Goal: Transaction & Acquisition: Download file/media

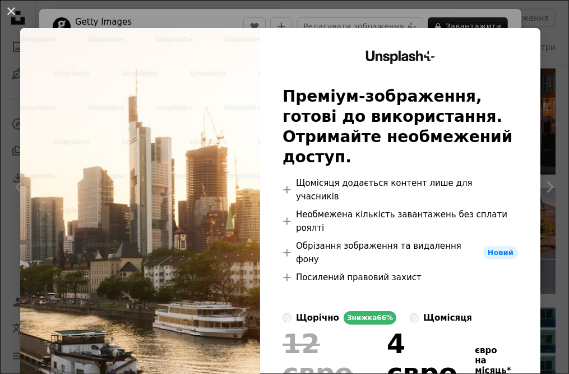
click at [530, 17] on div "An X shape Unsplash+ Преміум-зображення, готові до використання. Отримайте необ…" at bounding box center [284, 187] width 569 height 374
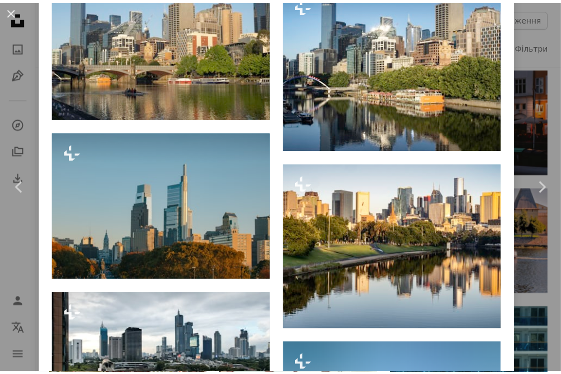
scroll to position [4206, 0]
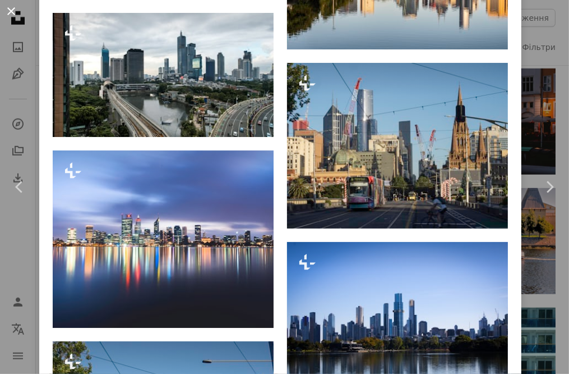
click at [5, 15] on button "An X shape" at bounding box center [10, 10] width 13 height 13
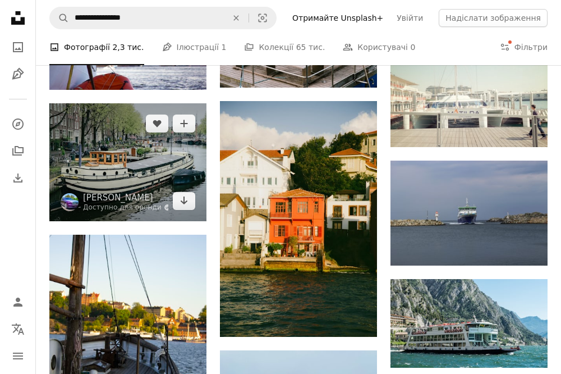
scroll to position [10600, 0]
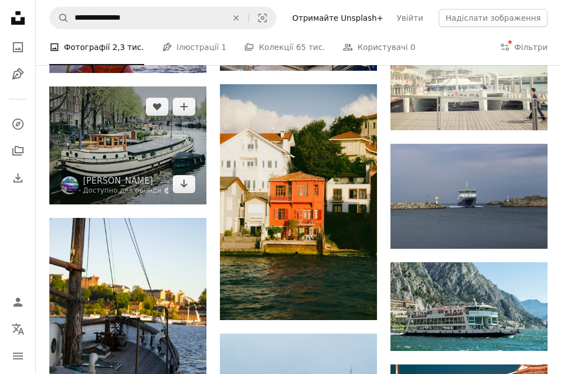
click at [119, 147] on img at bounding box center [127, 145] width 157 height 118
click at [135, 152] on img at bounding box center [127, 145] width 157 height 118
click at [134, 150] on img at bounding box center [127, 145] width 157 height 118
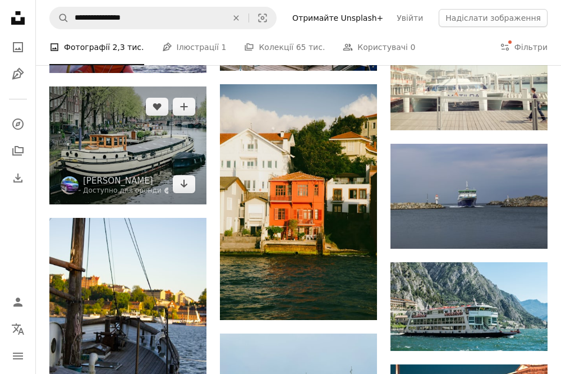
click at [134, 150] on img at bounding box center [127, 145] width 157 height 118
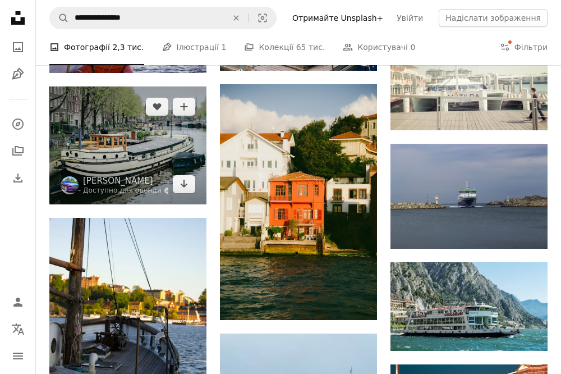
click at [134, 150] on img at bounding box center [127, 145] width 157 height 118
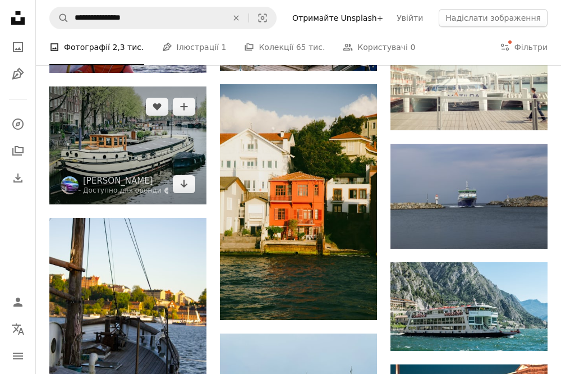
click at [134, 150] on img at bounding box center [127, 145] width 157 height 118
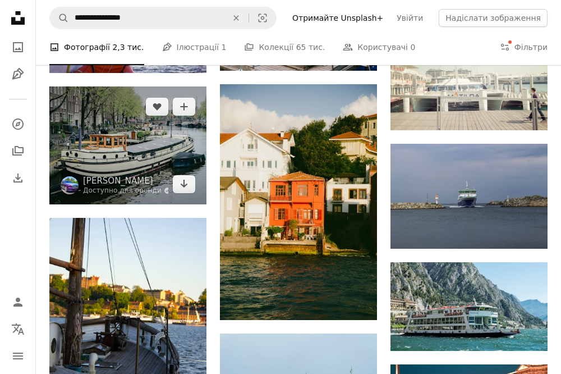
click at [134, 150] on img at bounding box center [127, 145] width 157 height 118
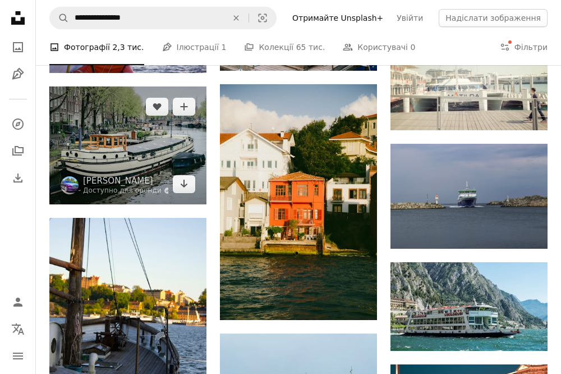
click at [134, 150] on img at bounding box center [127, 145] width 157 height 118
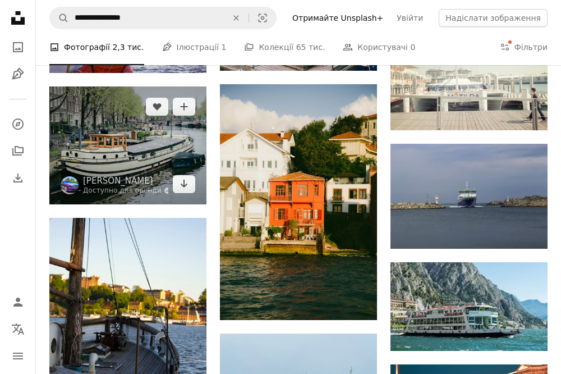
click at [134, 150] on img at bounding box center [127, 145] width 157 height 118
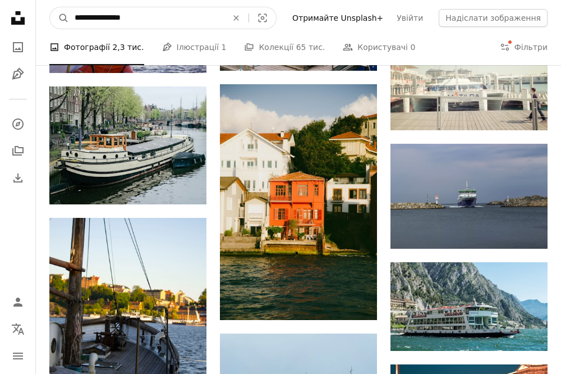
drag, startPoint x: 169, startPoint y: 16, endPoint x: -121, endPoint y: 28, distance: 289.6
paste input "Знайти візуальні матеріали на всьому сайті"
type input "**********"
click at [50, 7] on button "A magnifying glass" at bounding box center [59, 17] width 19 height 21
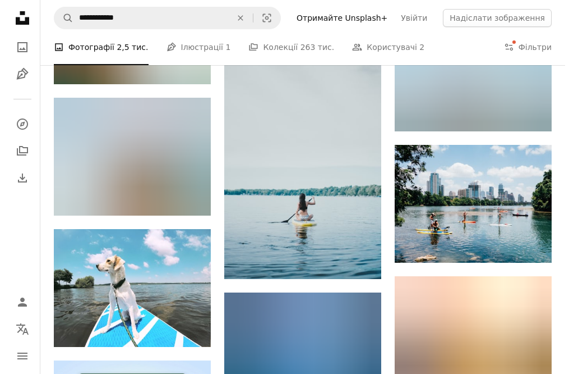
scroll to position [1739, 0]
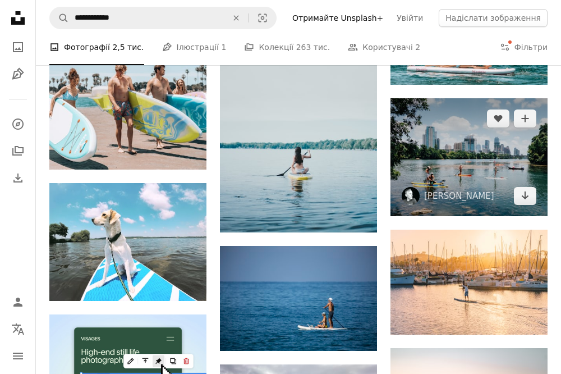
click at [457, 164] on img at bounding box center [468, 157] width 157 height 118
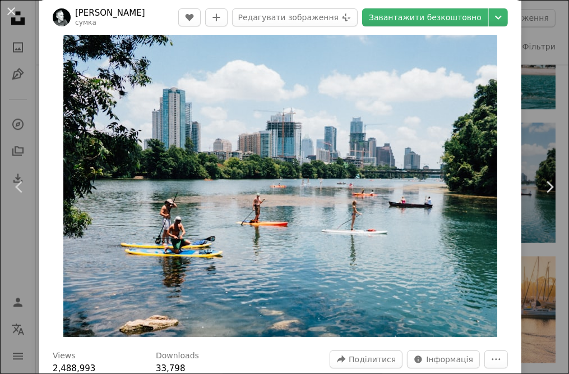
scroll to position [224, 0]
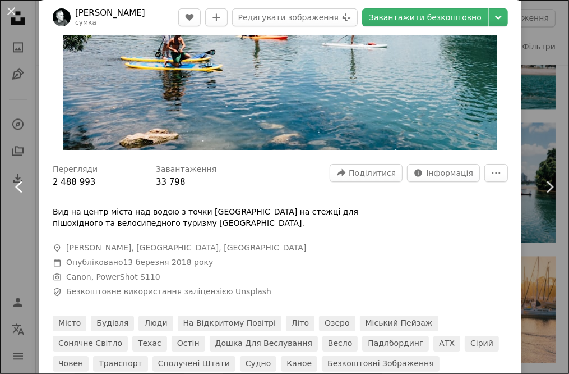
click at [24, 145] on link "Chevron left" at bounding box center [19, 187] width 39 height 108
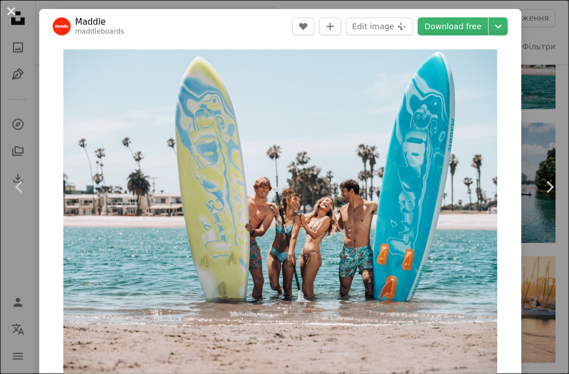
click at [11, 13] on button "An X shape" at bounding box center [10, 10] width 13 height 13
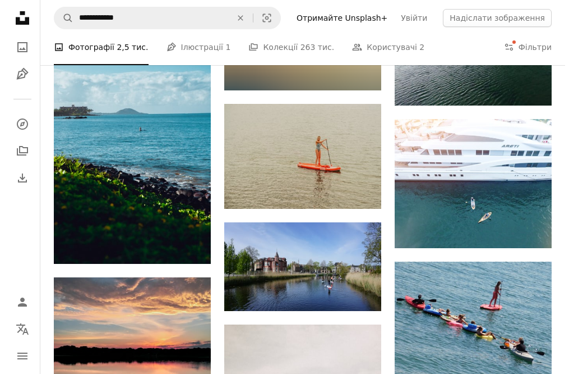
scroll to position [4879, 0]
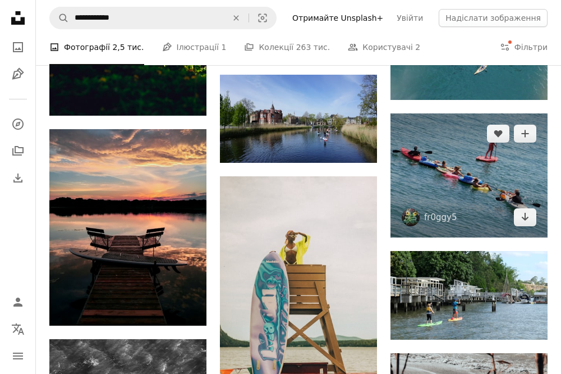
click at [456, 170] on img at bounding box center [468, 175] width 157 height 124
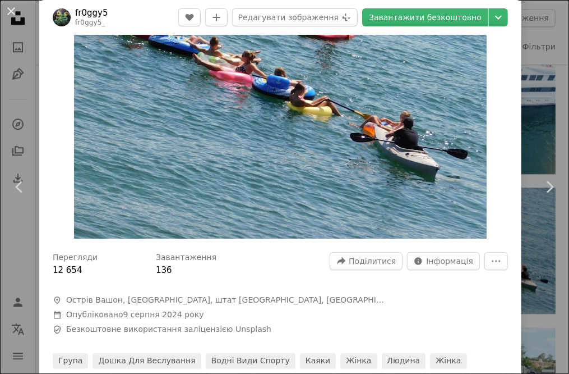
scroll to position [224, 0]
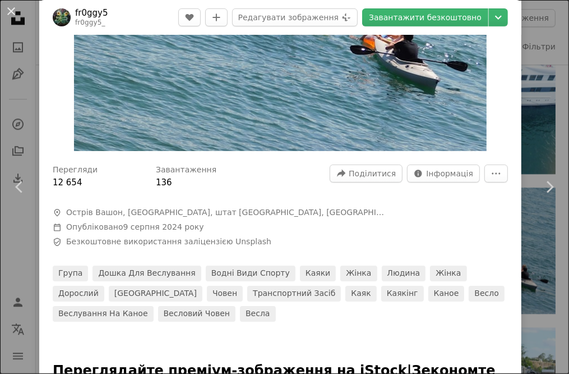
click at [530, 108] on div "An X shape Chevron left Chevron right fr0ggy5 fr0ggy5_ A heart A plus sign Реда…" at bounding box center [284, 187] width 569 height 374
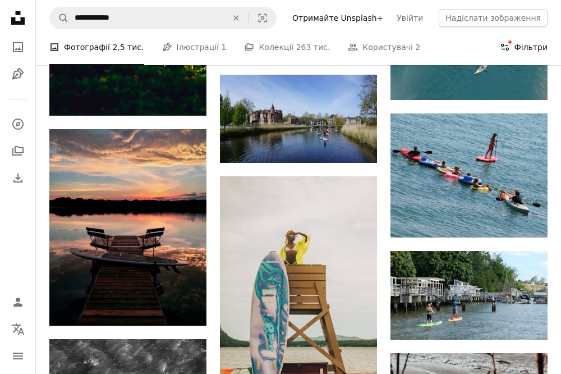
click at [522, 49] on font "Фільтри" at bounding box center [530, 47] width 33 height 9
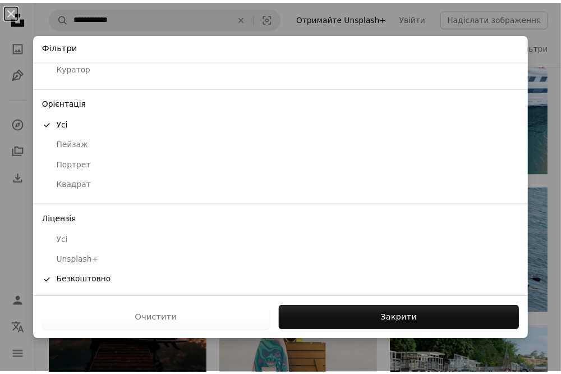
scroll to position [70, 0]
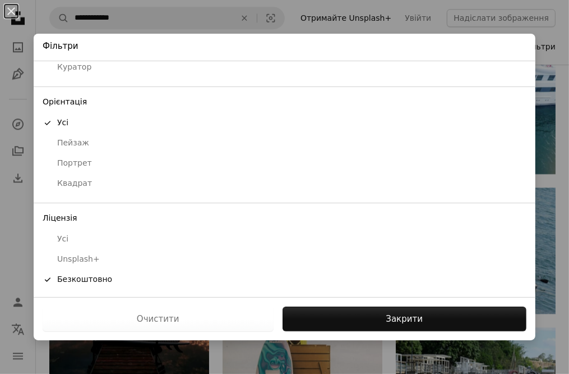
click at [546, 37] on div "An X shape Фільтри Сортувати за A checkmark Релевантність Найновіші Куратор Орі…" at bounding box center [284, 187] width 569 height 374
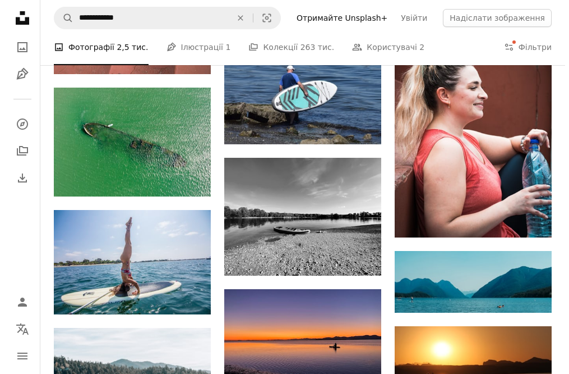
scroll to position [11502, 0]
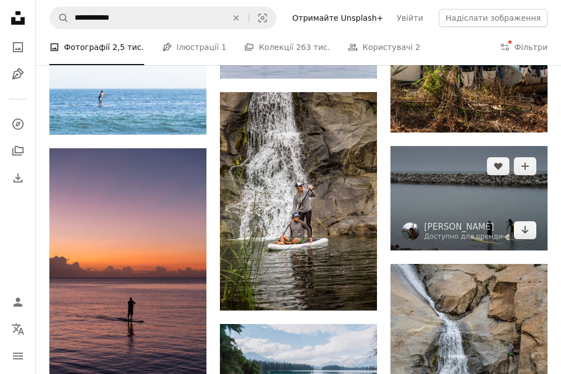
click at [451, 204] on img at bounding box center [468, 198] width 157 height 104
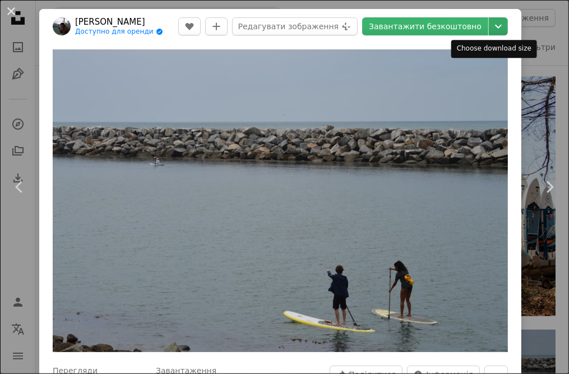
click at [493, 26] on icon "Chevron down" at bounding box center [499, 26] width 18 height 13
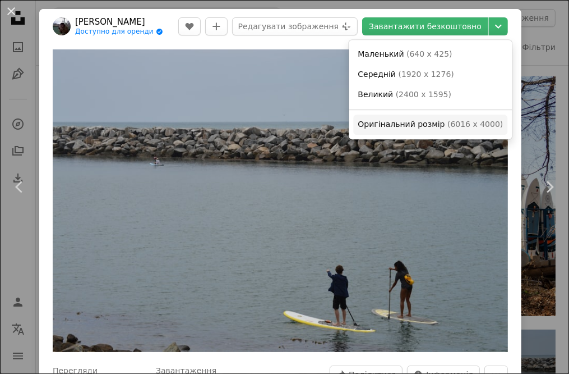
click at [431, 123] on font "Оригінальний розмір" at bounding box center [401, 123] width 87 height 9
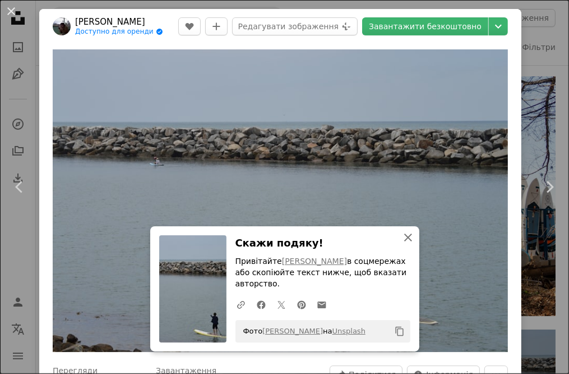
click at [404, 239] on icon "button" at bounding box center [408, 237] width 8 height 8
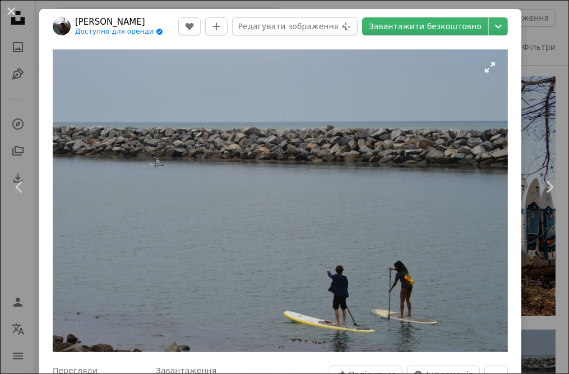
click at [372, 181] on img "Збільшити масштаб цього зображення" at bounding box center [280, 200] width 455 height 302
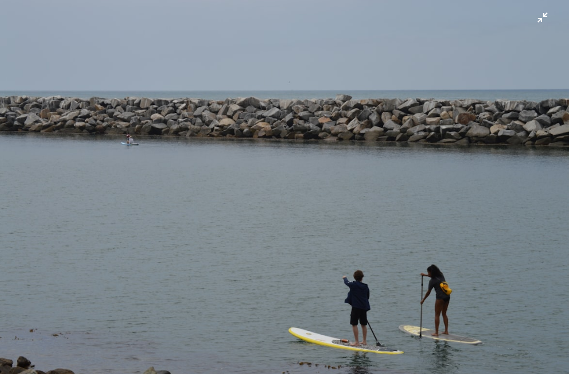
click at [372, 181] on img "Zoom out on this image" at bounding box center [284, 188] width 570 height 379
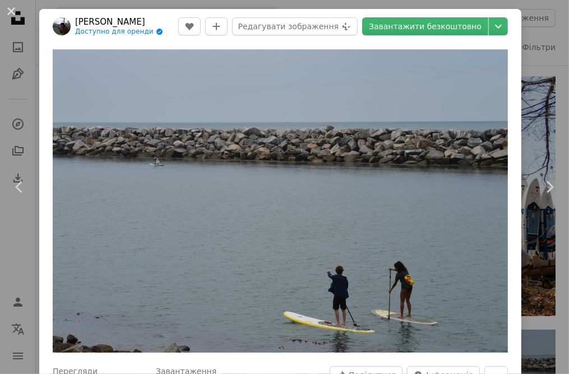
click at [377, 42] on header "[PERSON_NAME] Доступно для оренди A checkmark inside of a circle A heart A plus…" at bounding box center [280, 26] width 482 height 35
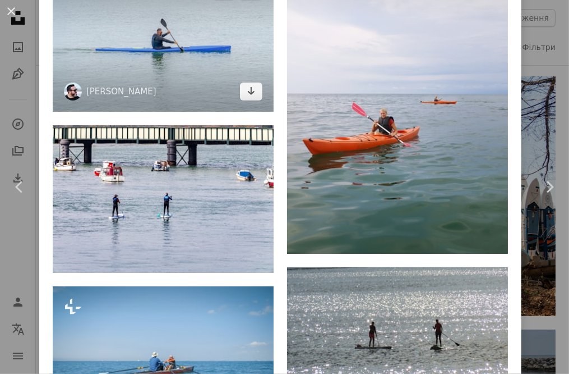
scroll to position [1795, 0]
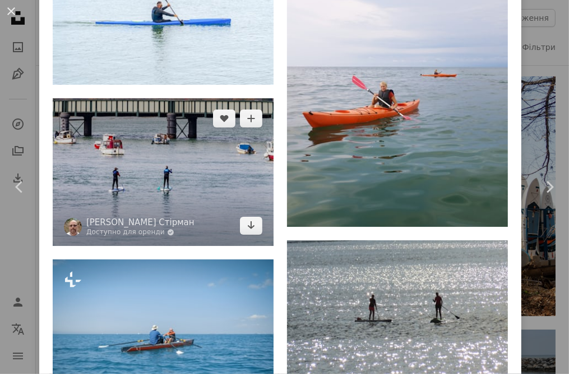
click at [189, 145] on img at bounding box center [163, 171] width 221 height 147
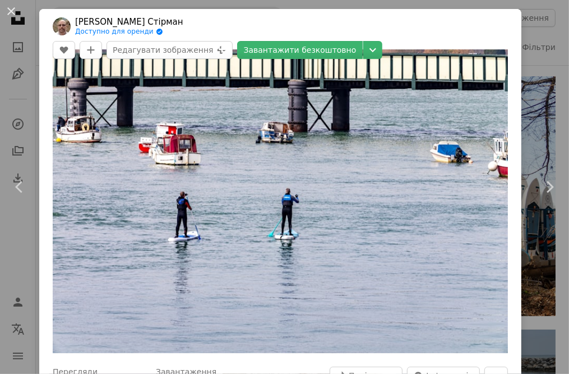
click at [296, 366] on div "Перегляди 21 235 Завантаження 89 A forward-right arrow Поділитися Info icon Інф…" at bounding box center [280, 378] width 455 height 25
click at [382, 43] on icon "Chevron down" at bounding box center [373, 49] width 18 height 13
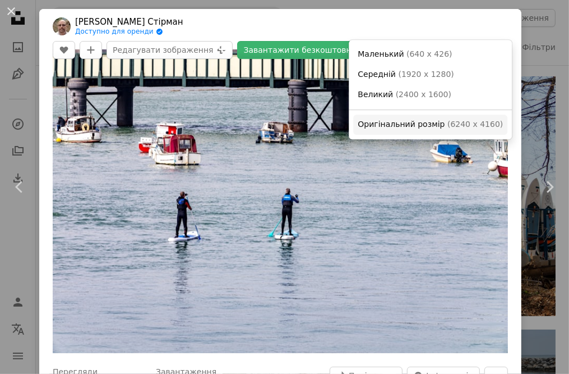
click at [430, 123] on font "Оригінальний розмір" at bounding box center [401, 123] width 87 height 9
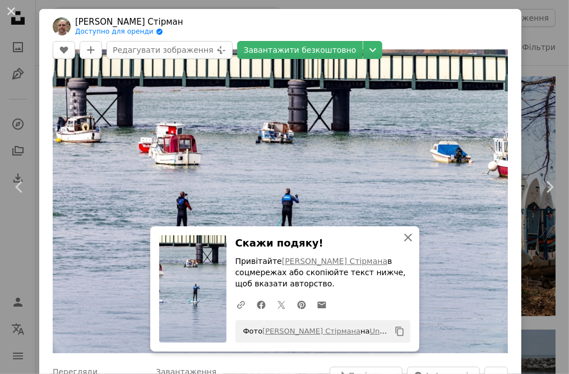
click at [405, 244] on icon "An X shape" at bounding box center [408, 236] width 13 height 13
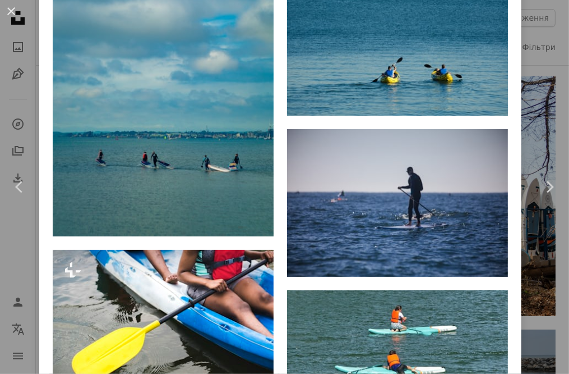
scroll to position [1234, 0]
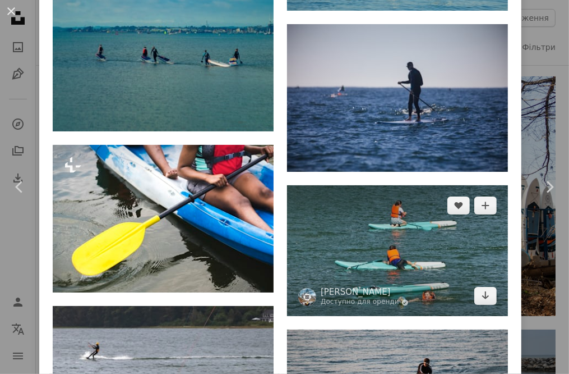
click at [325, 224] on img at bounding box center [397, 250] width 221 height 131
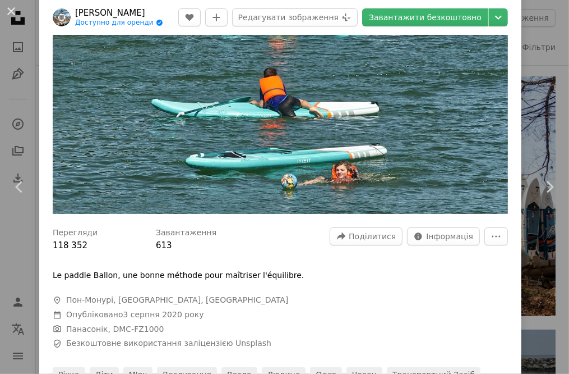
scroll to position [112, 0]
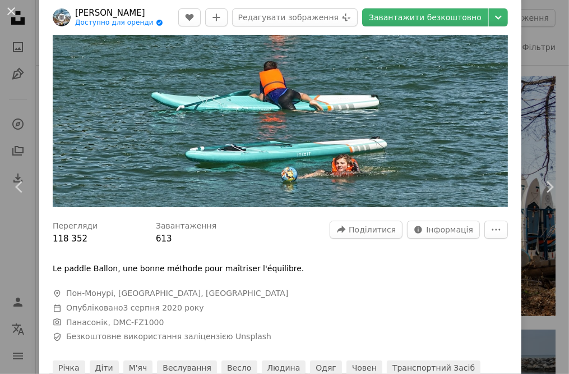
click at [123, 289] on font "Пон-Монурі, [GEOGRAPHIC_DATA], [GEOGRAPHIC_DATA]" at bounding box center [177, 292] width 222 height 9
click at [58, 289] on icon at bounding box center [57, 292] width 6 height 7
click at [58, 289] on icon "A map marker" at bounding box center [57, 293] width 9 height 9
click at [80, 290] on font "Пон-Монурі, [GEOGRAPHIC_DATA], [GEOGRAPHIC_DATA]" at bounding box center [177, 292] width 222 height 9
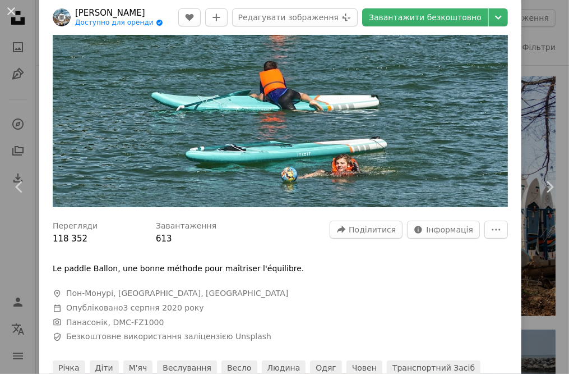
click at [96, 289] on font "Пон-Монурі, [GEOGRAPHIC_DATA], [GEOGRAPHIC_DATA]" at bounding box center [177, 292] width 222 height 9
click at [492, 227] on icon "More Actions" at bounding box center [496, 229] width 10 height 10
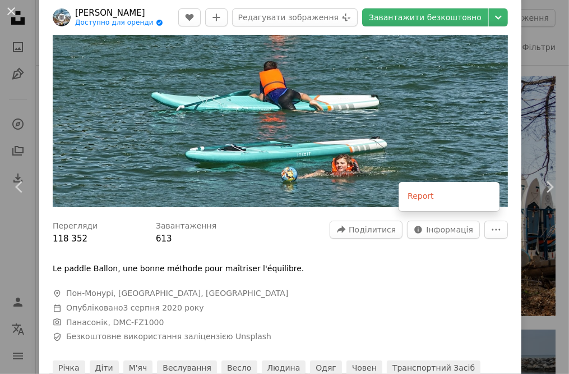
click at [460, 268] on dialog "An X shape Chevron left Chevron right Паскаль [PERSON_NAME] для оренди A checkm…" at bounding box center [284, 187] width 569 height 374
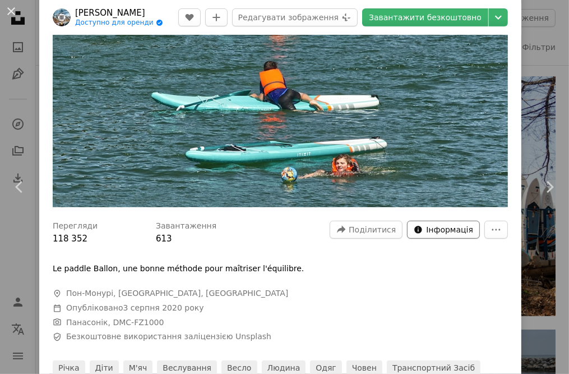
click at [432, 225] on font "Інформація" at bounding box center [449, 229] width 47 height 9
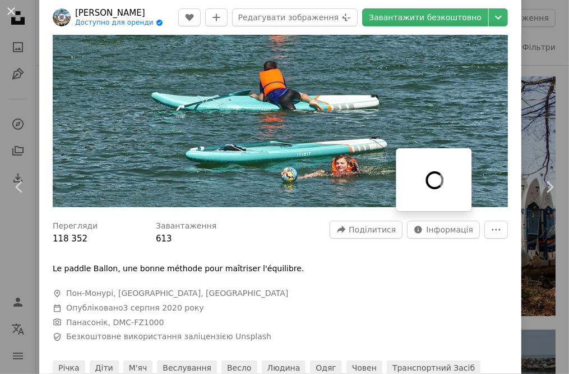
click at [433, 256] on div at bounding box center [280, 254] width 455 height 18
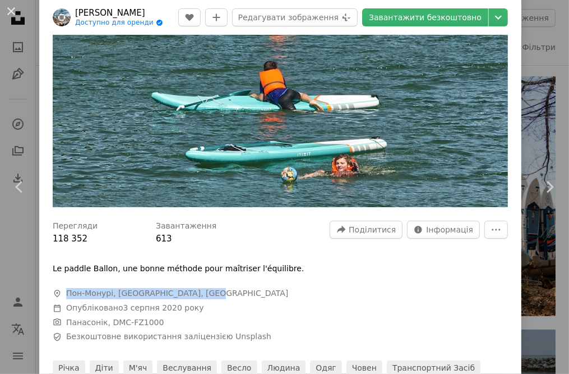
drag, startPoint x: 214, startPoint y: 288, endPoint x: 62, endPoint y: 285, distance: 151.4
click at [62, 288] on span "A map marker Пон-[GEOGRAPHIC_DATA], [GEOGRAPHIC_DATA], [GEOGRAPHIC_DATA]" at bounding box center [221, 293] width 336 height 11
copy font "Пон-Монурі, [GEOGRAPHIC_DATA], [GEOGRAPHIC_DATA]"
click at [490, 18] on icon "Chevron down" at bounding box center [499, 17] width 18 height 13
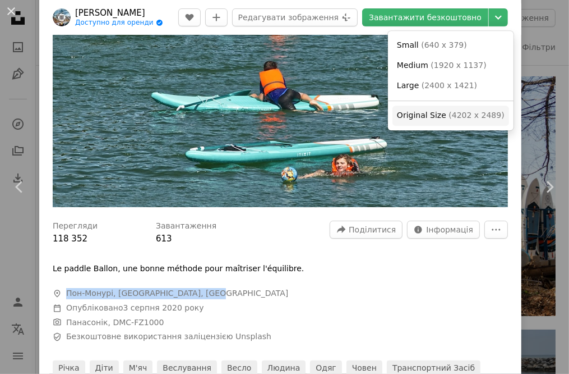
click at [451, 116] on span "( 4202 x 2489 )" at bounding box center [477, 114] width 56 height 9
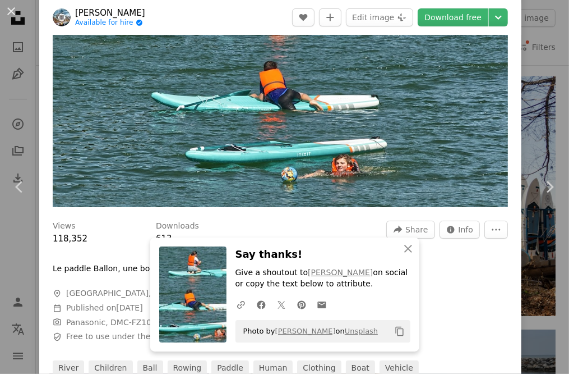
click at [322, 220] on div "Views 118,352 Downloads 613 A forward-right arrow Share Info icon Info More Act…" at bounding box center [280, 232] width 455 height 25
click at [312, 220] on div "Views 118,352 Downloads 613 A forward-right arrow Share Info icon Info More Act…" at bounding box center [280, 232] width 455 height 25
click at [495, 17] on icon "Choose download size" at bounding box center [498, 18] width 7 height 4
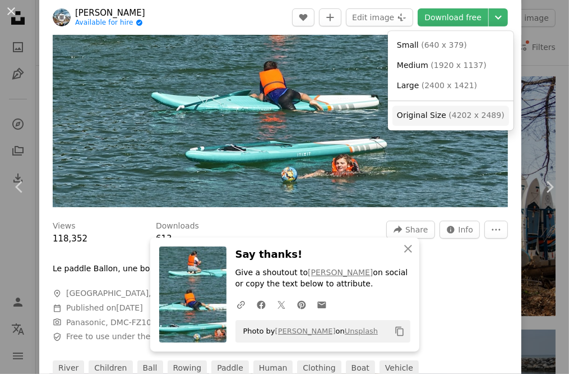
click at [455, 113] on span "( 4202 x 2489 )" at bounding box center [477, 114] width 56 height 9
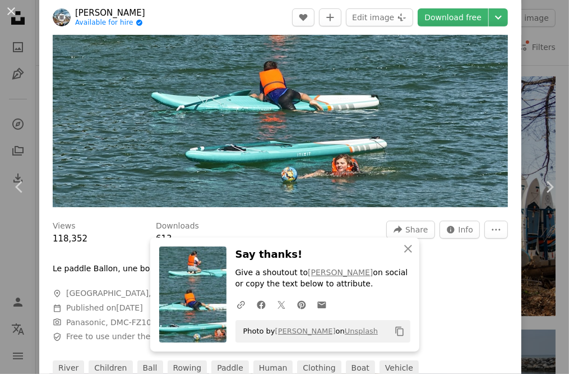
click at [119, 213] on div "Views 118,352 Downloads 613 A forward-right arrow Share Info icon Info More Act…" at bounding box center [280, 315] width 482 height 204
click at [444, 256] on div at bounding box center [280, 254] width 455 height 18
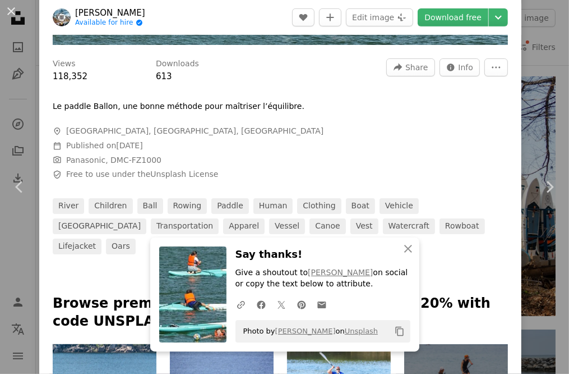
scroll to position [280, 0]
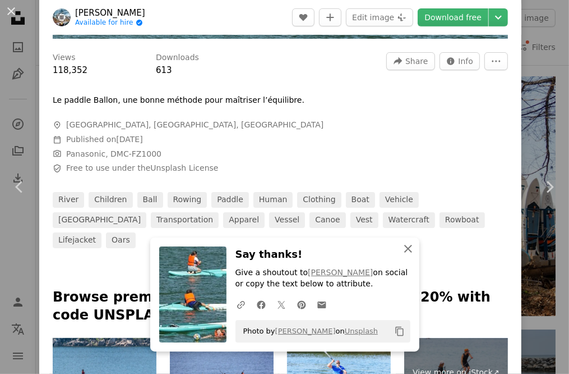
click at [408, 248] on icon "An X shape" at bounding box center [408, 248] width 13 height 13
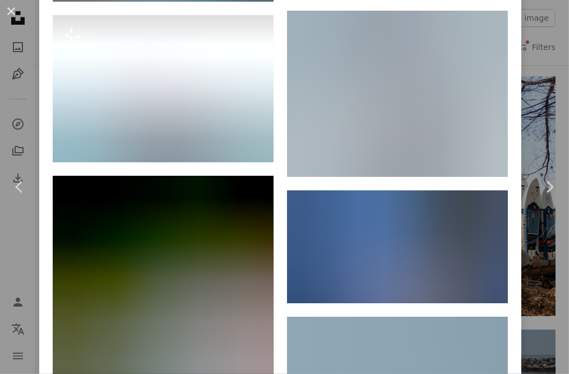
scroll to position [7017, 0]
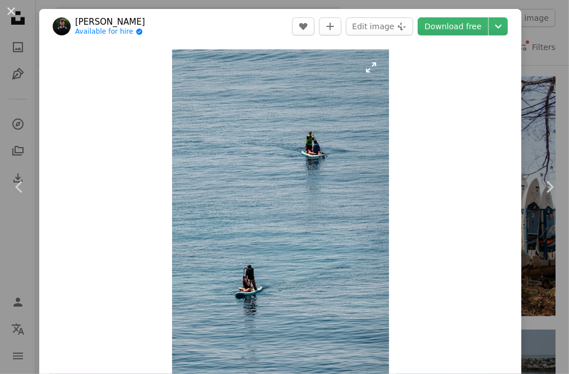
click at [288, 252] on img "Zoom in on this image" at bounding box center [280, 212] width 217 height 326
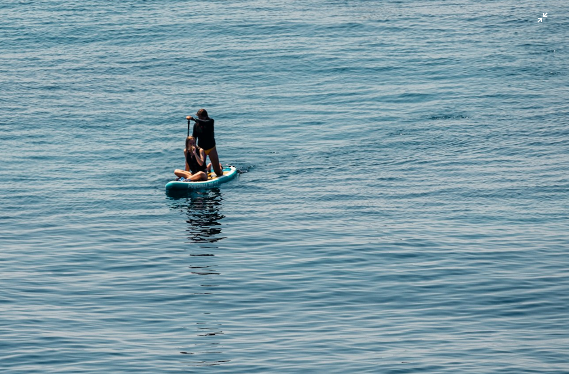
scroll to position [455, 0]
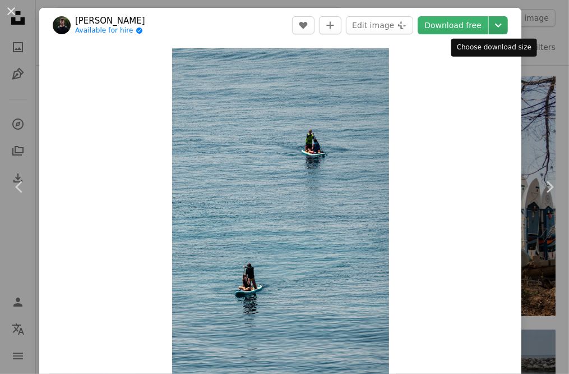
click at [495, 26] on icon "Choose download size" at bounding box center [498, 26] width 7 height 4
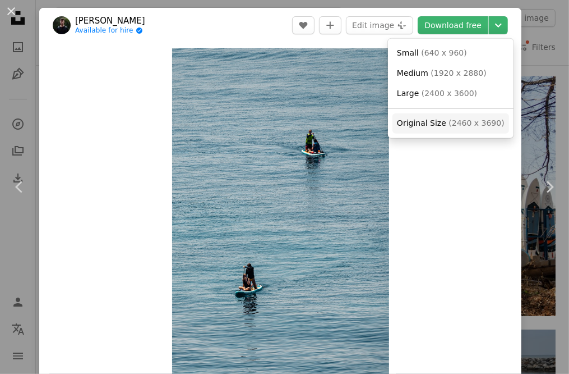
click at [453, 121] on span "( 2460 x 3690 )" at bounding box center [477, 122] width 56 height 9
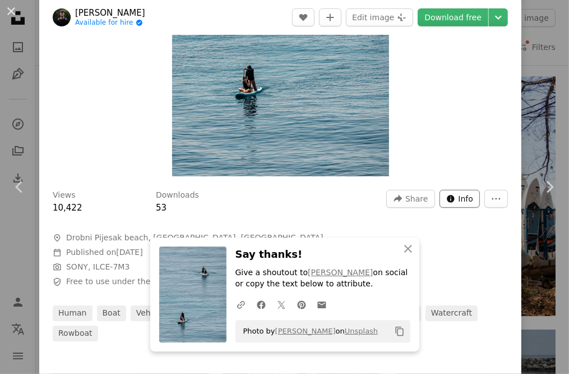
scroll to position [225, 0]
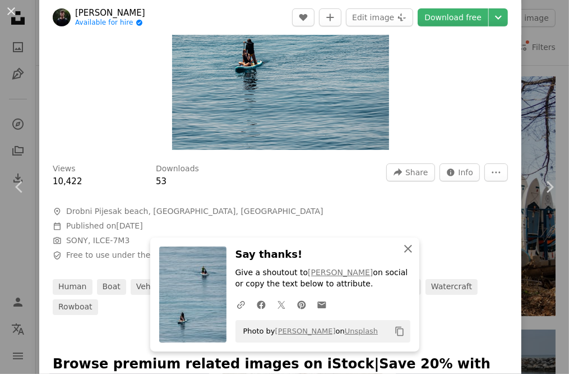
click at [407, 251] on icon "An X shape" at bounding box center [408, 248] width 13 height 13
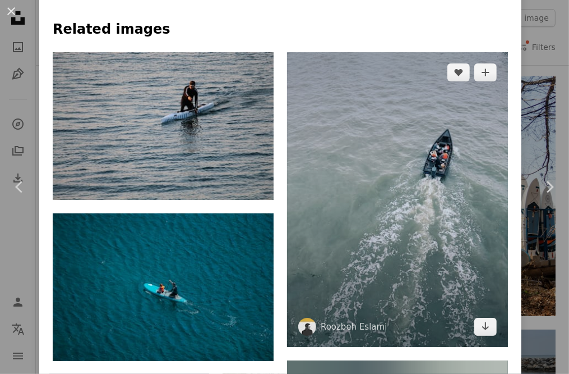
scroll to position [842, 0]
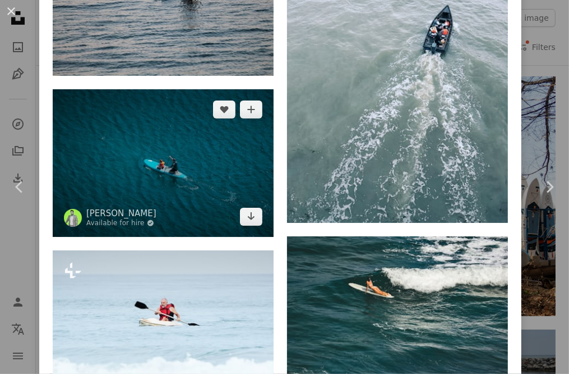
click at [169, 151] on img at bounding box center [163, 162] width 221 height 147
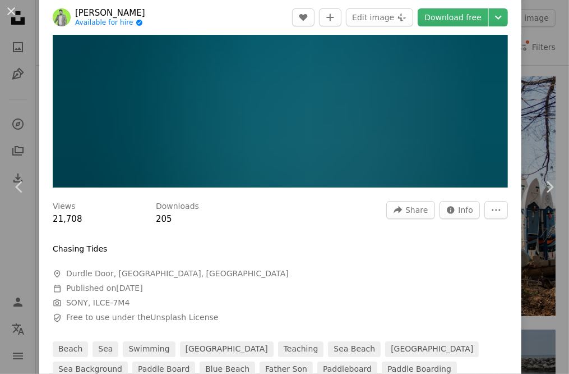
scroll to position [168, 0]
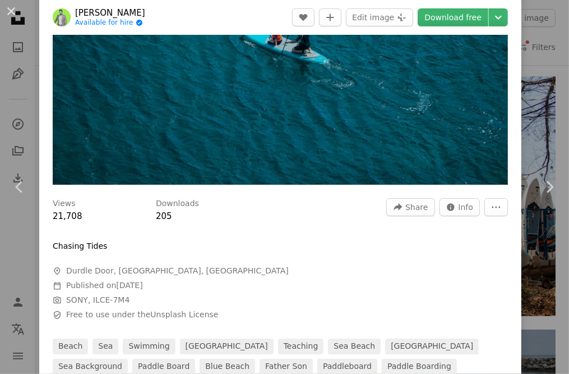
click at [271, 223] on div at bounding box center [280, 232] width 455 height 18
click at [490, 20] on icon "Chevron down" at bounding box center [499, 17] width 18 height 13
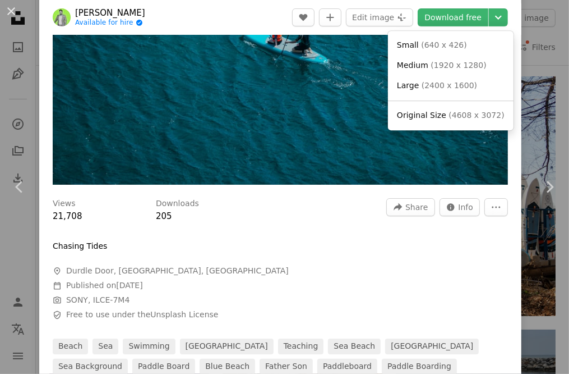
click at [436, 122] on link "Original Size ( 4608 x 3072 )" at bounding box center [451, 115] width 117 height 20
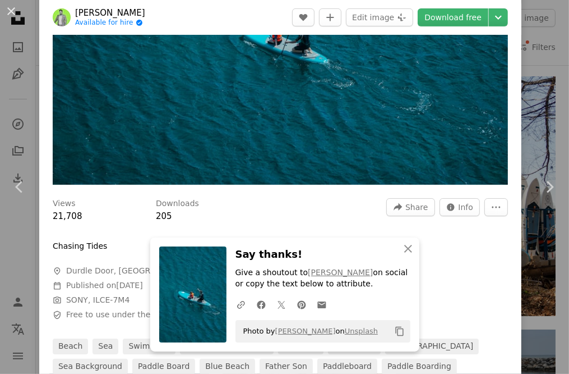
click at [441, 253] on div "Views 21,708 Downloads 205 A forward-right arrow Share Info icon Info More Acti…" at bounding box center [280, 292] width 482 height 204
click at [408, 250] on icon "An X shape" at bounding box center [408, 248] width 13 height 13
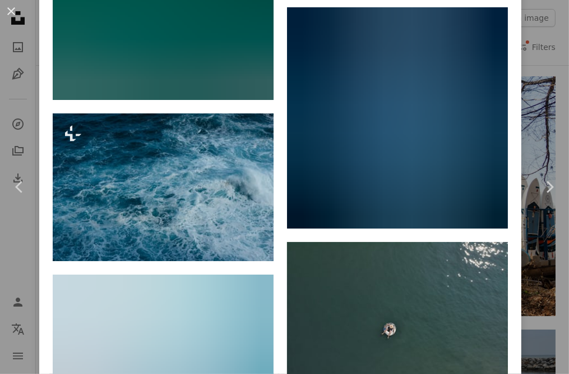
scroll to position [8123, 0]
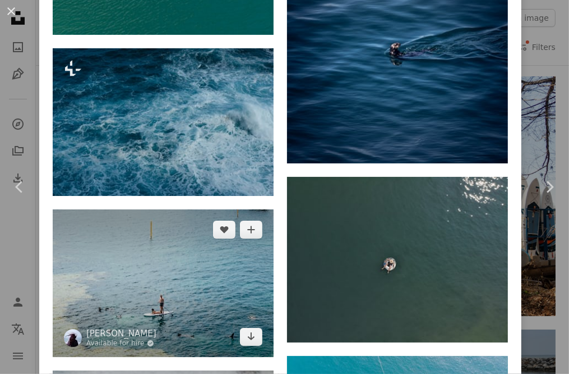
click at [161, 209] on img at bounding box center [163, 282] width 221 height 147
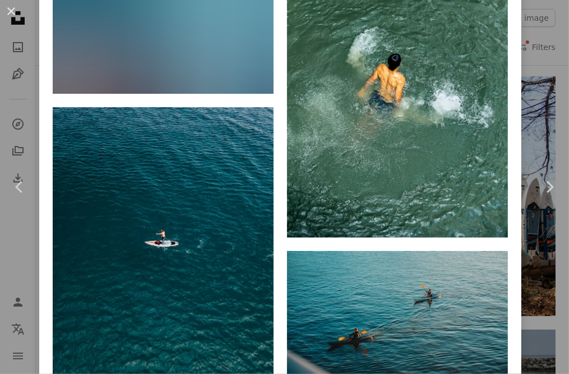
scroll to position [8657, 0]
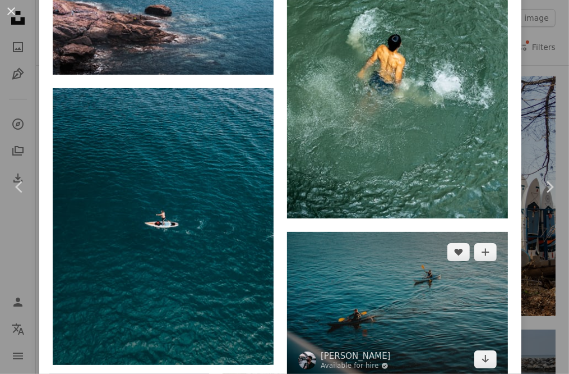
click at [343, 232] on img at bounding box center [397, 305] width 221 height 147
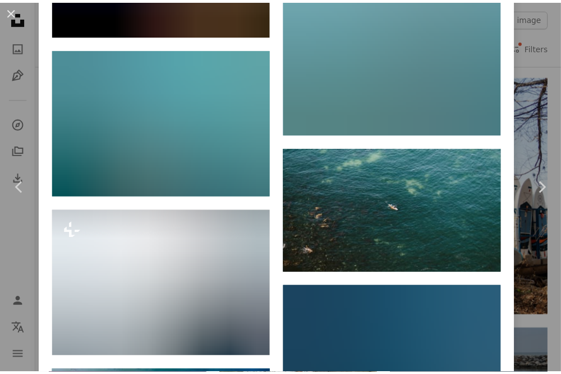
scroll to position [5791, 0]
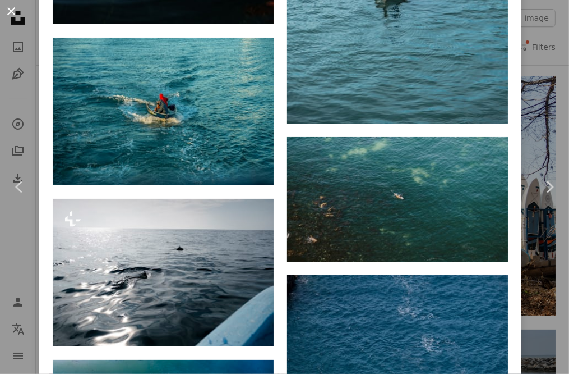
click at [11, 10] on button "An X shape" at bounding box center [10, 10] width 13 height 13
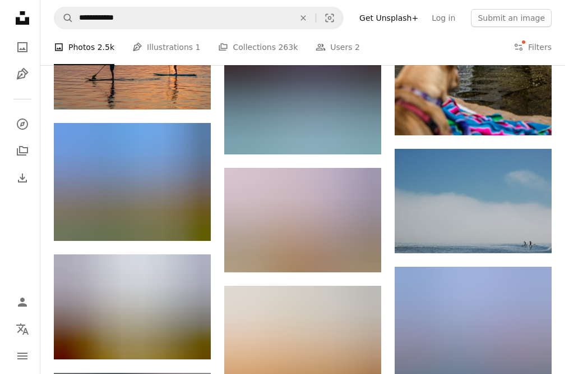
scroll to position [11839, 0]
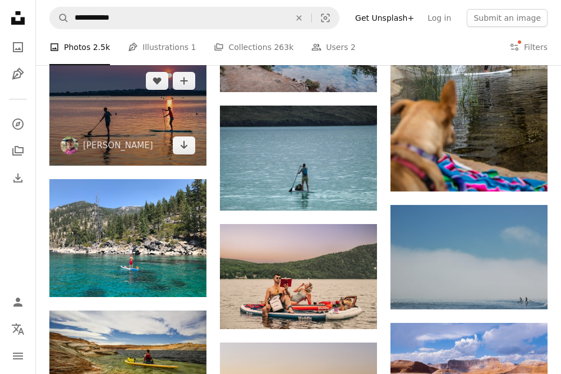
click at [136, 110] on img at bounding box center [127, 113] width 157 height 105
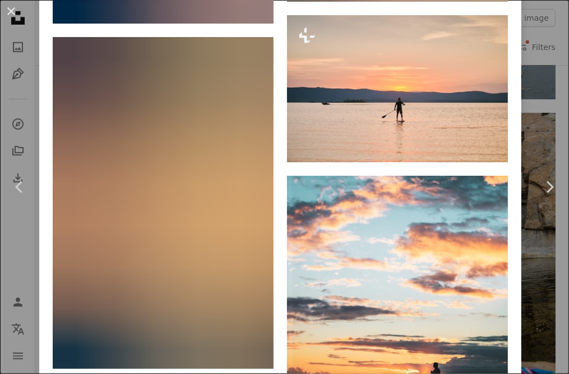
scroll to position [9475, 0]
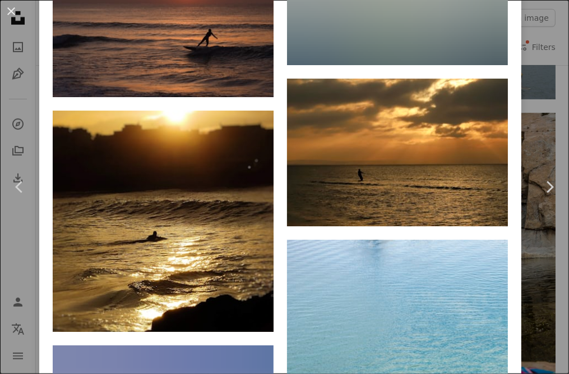
scroll to position [12708, 0]
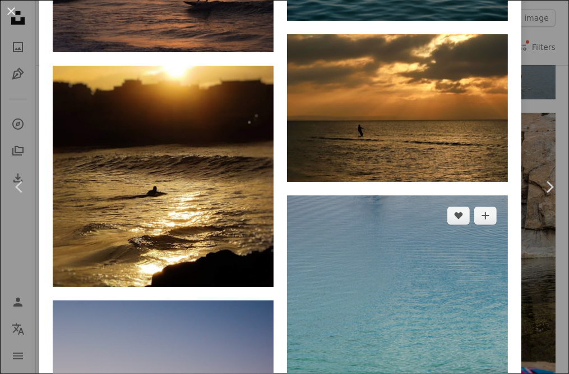
click at [361, 226] on img at bounding box center [397, 362] width 221 height 334
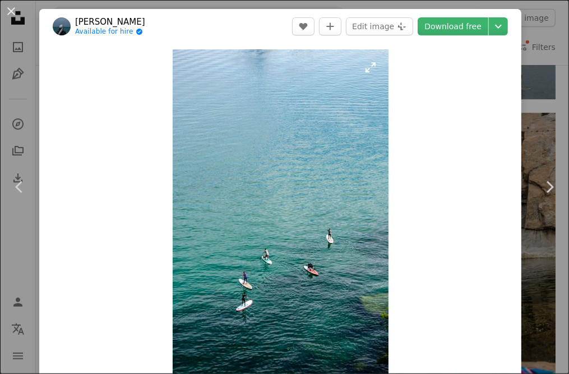
scroll to position [168, 0]
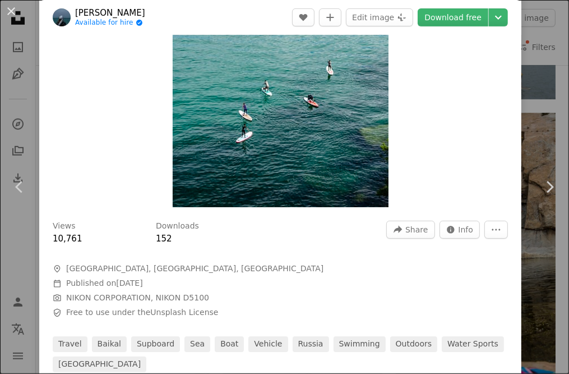
click at [242, 107] on img "Zoom in on this image" at bounding box center [281, 44] width 216 height 326
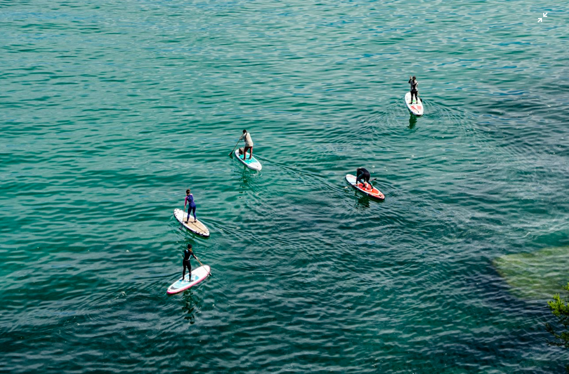
scroll to position [399, 0]
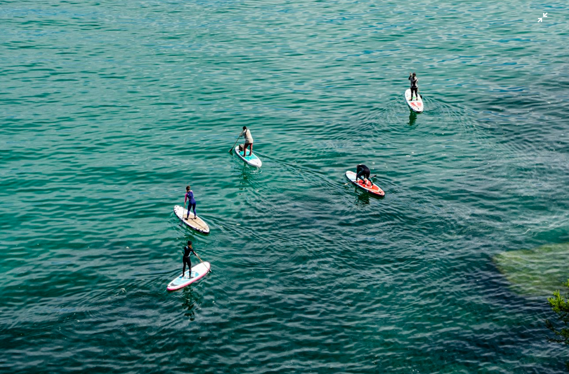
click at [264, 282] on img "Zoom out on this image" at bounding box center [284, 30] width 570 height 861
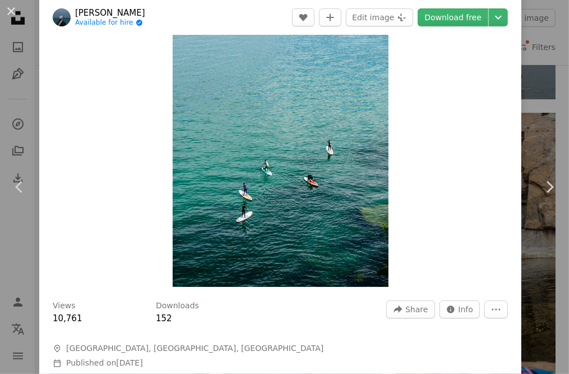
scroll to position [105, 0]
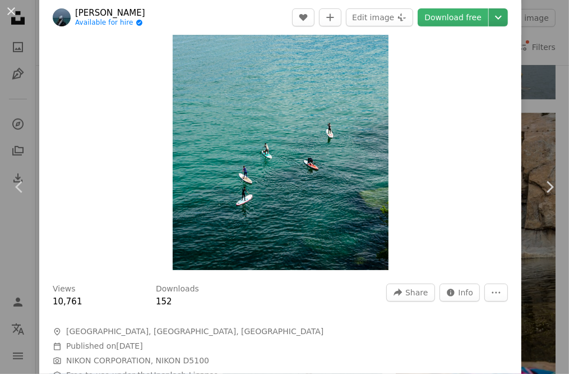
click at [490, 15] on icon "Chevron down" at bounding box center [499, 17] width 18 height 13
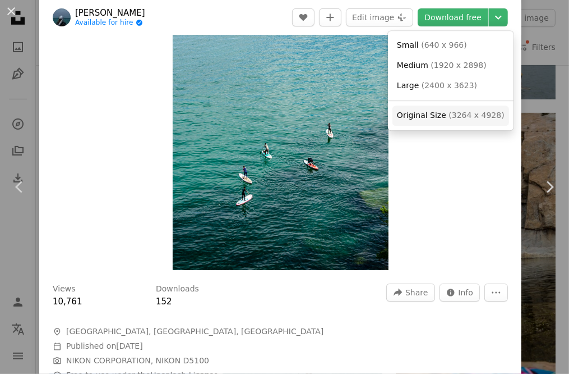
click at [431, 116] on span "Original Size" at bounding box center [421, 114] width 49 height 9
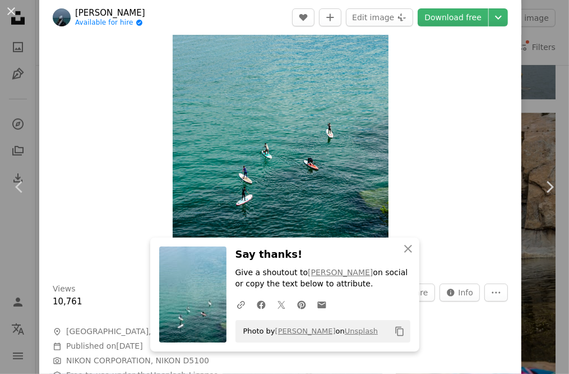
click at [483, 158] on div "Zoom in" at bounding box center [280, 106] width 482 height 337
click at [404, 247] on icon "An X shape" at bounding box center [408, 248] width 13 height 13
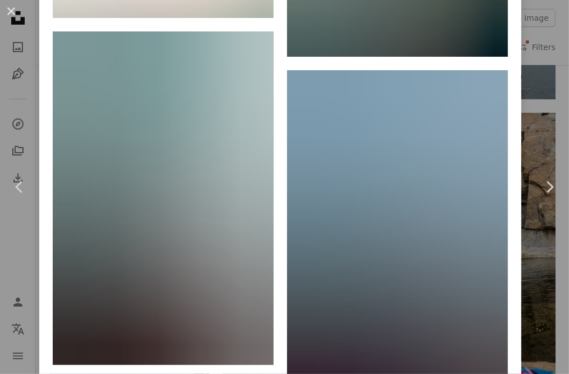
scroll to position [2910, 0]
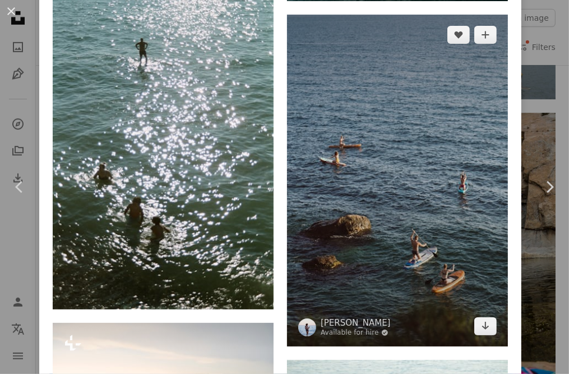
drag, startPoint x: 365, startPoint y: 215, endPoint x: 320, endPoint y: 142, distance: 85.6
click at [320, 142] on img at bounding box center [397, 180] width 221 height 331
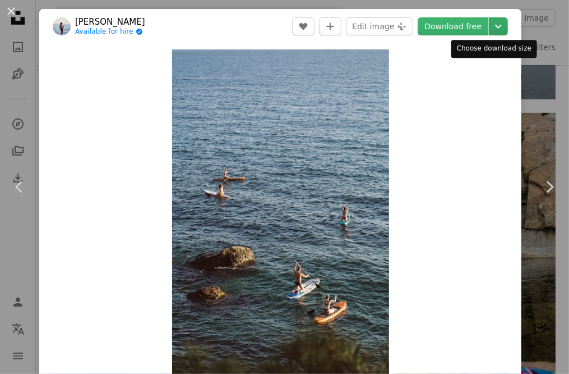
click at [498, 27] on icon "Chevron down" at bounding box center [499, 26] width 18 height 13
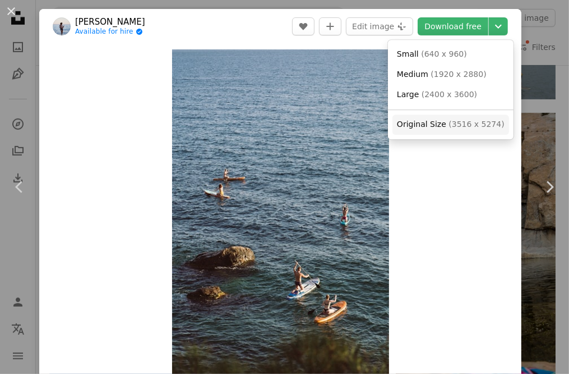
click at [458, 131] on link "Original Size ( 3516 x 5274 )" at bounding box center [451, 124] width 117 height 20
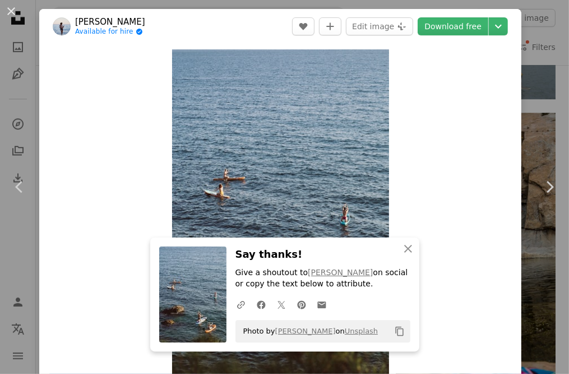
click at [428, 213] on div "Zoom in" at bounding box center [280, 212] width 482 height 337
click at [407, 248] on icon "An X shape" at bounding box center [408, 248] width 13 height 13
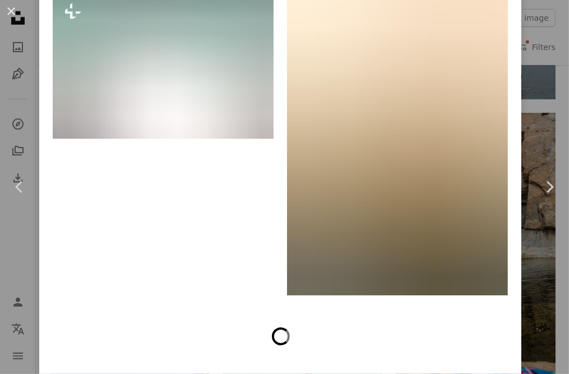
scroll to position [9010, 0]
